Goal: Information Seeking & Learning: Learn about a topic

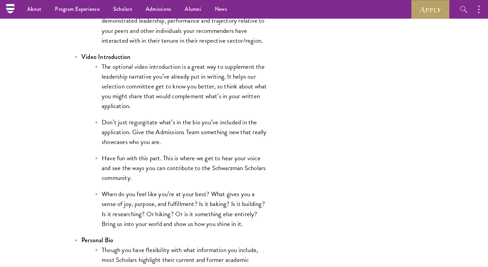
scroll to position [1125, 0]
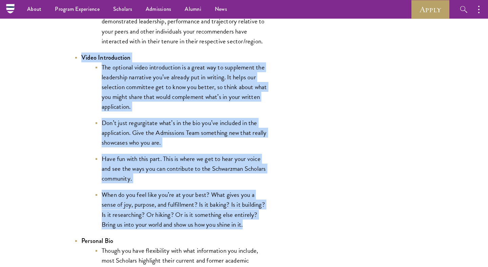
drag, startPoint x: 264, startPoint y: 226, endPoint x: 79, endPoint y: 60, distance: 248.8
click at [79, 60] on li "Video Introduction The optional video introduction is a great way to supplement…" at bounding box center [171, 141] width 193 height 177
click at [244, 228] on li "When do you feel like you’re at your best? What gives you a sense of joy, purpo…" at bounding box center [181, 209] width 173 height 39
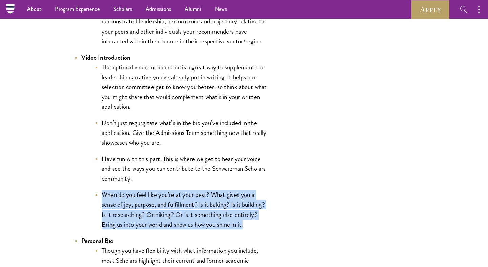
drag, startPoint x: 244, startPoint y: 228, endPoint x: 103, endPoint y: 199, distance: 144.0
click at [103, 199] on li "When do you feel like you’re at your best? What gives you a sense of joy, purpo…" at bounding box center [181, 209] width 173 height 39
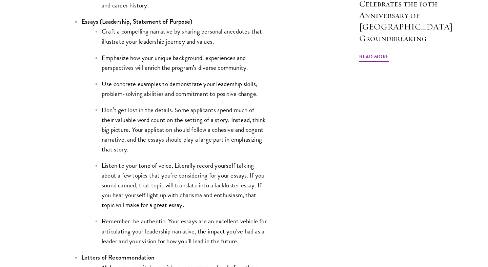
scroll to position [754, 0]
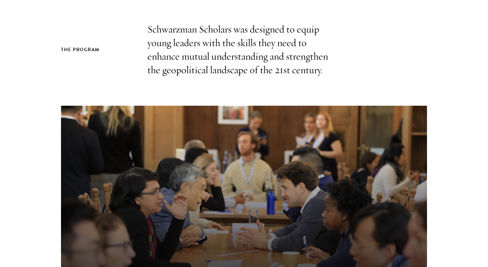
scroll to position [187, 0]
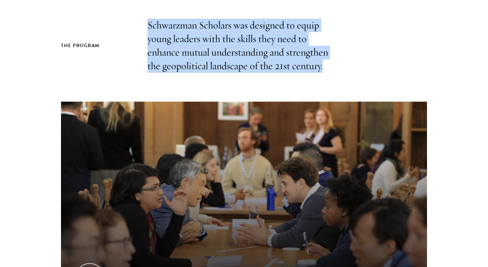
drag, startPoint x: 340, startPoint y: 67, endPoint x: 148, endPoint y: 23, distance: 197.7
click at [148, 23] on p "Schwarzman Scholars was designed to equip young leaders with the skills they ne…" at bounding box center [244, 46] width 193 height 54
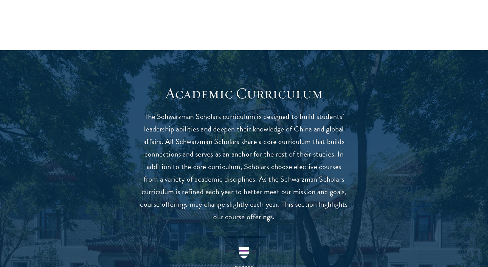
scroll to position [549, 0]
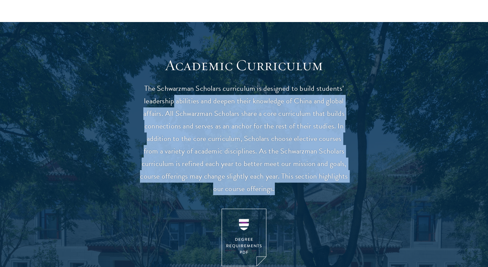
drag, startPoint x: 289, startPoint y: 193, endPoint x: 174, endPoint y: 106, distance: 144.2
click at [174, 106] on p "The Schwarzman Scholars curriculum is designed to build students’ leadership ab…" at bounding box center [244, 138] width 210 height 113
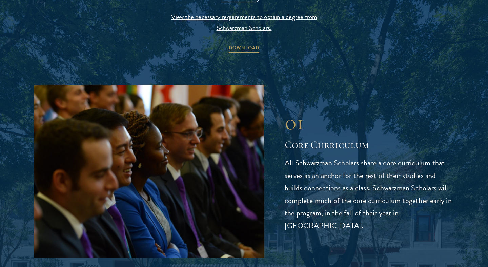
scroll to position [830, 0]
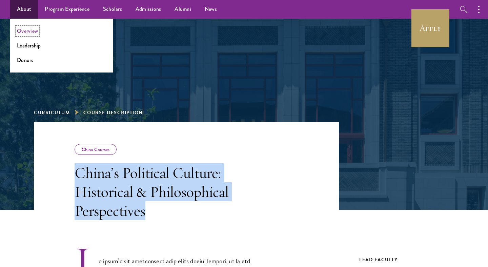
click at [35, 31] on link "Overview" at bounding box center [27, 31] width 21 height 8
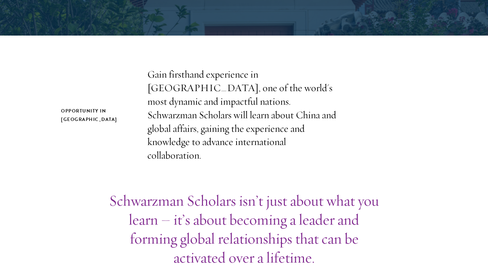
scroll to position [212, 0]
